Goal: Task Accomplishment & Management: Use online tool/utility

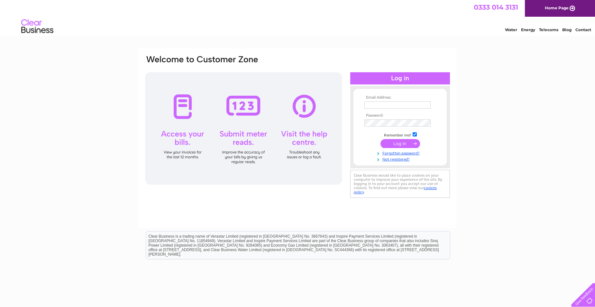
type input "finance@pppwick.org.uk"
click at [396, 143] on input "submit" at bounding box center [400, 143] width 40 height 9
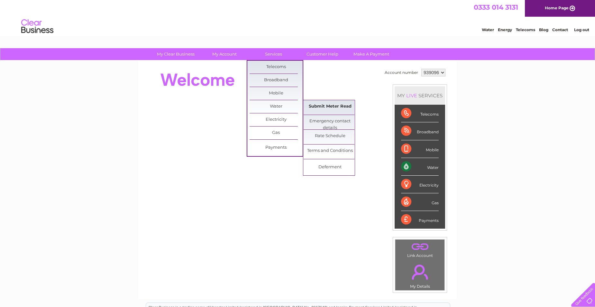
click at [339, 106] on link "Submit Meter Read" at bounding box center [330, 106] width 53 height 13
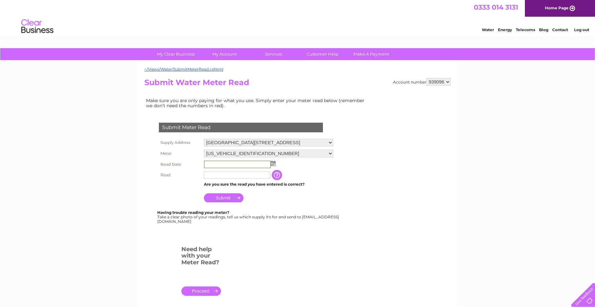
click at [257, 162] on input "text" at bounding box center [237, 165] width 67 height 8
click at [252, 163] on input "text" at bounding box center [237, 165] width 67 height 8
click at [224, 166] on input "text" at bounding box center [237, 165] width 67 height 8
click at [242, 166] on input "text" at bounding box center [237, 165] width 67 height 8
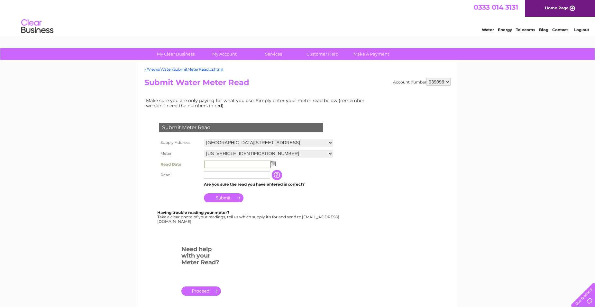
click at [242, 166] on input "text" at bounding box center [237, 165] width 67 height 8
click at [273, 165] on img at bounding box center [273, 163] width 5 height 5
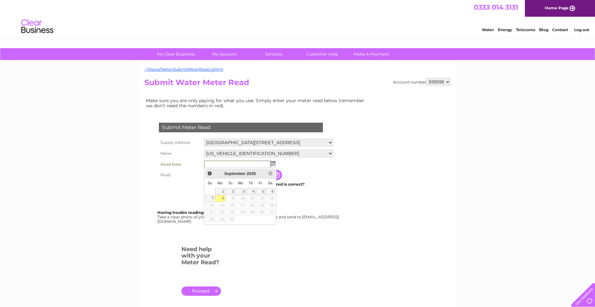
click at [221, 197] on link "8" at bounding box center [220, 199] width 10 height 6
type input "[DATE]"
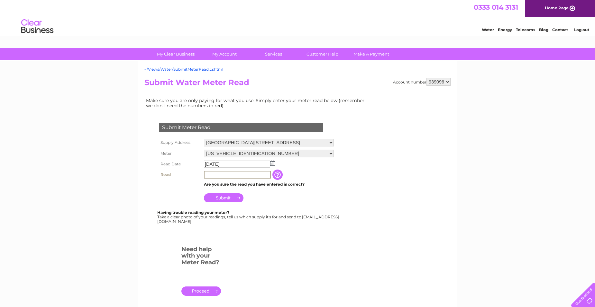
click at [237, 174] on input "text" at bounding box center [237, 175] width 67 height 8
type input "1428"
click at [223, 197] on input "Submit" at bounding box center [224, 197] width 40 height 9
